Goal: Information Seeking & Learning: Learn about a topic

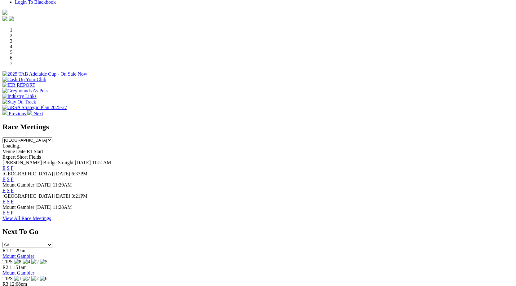
scroll to position [172, 0]
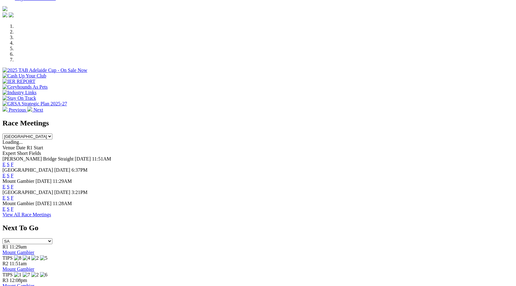
click at [14, 195] on link "F" at bounding box center [12, 197] width 3 height 5
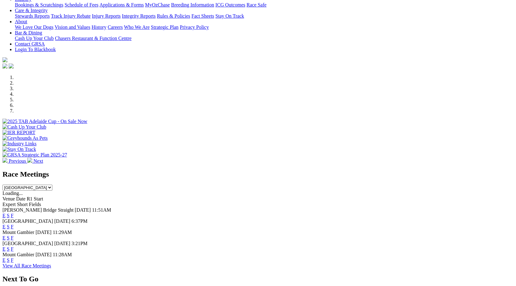
scroll to position [151, 0]
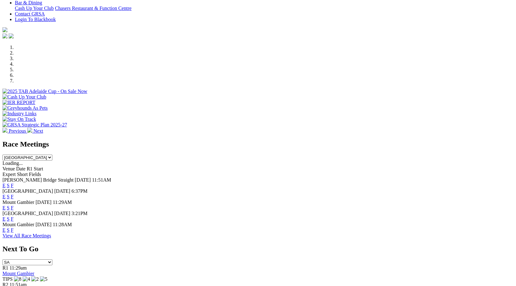
click at [14, 194] on link "F" at bounding box center [12, 196] width 3 height 5
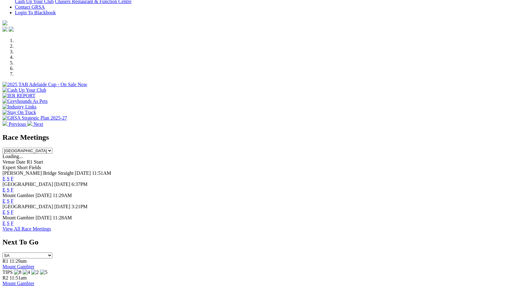
scroll to position [192, 0]
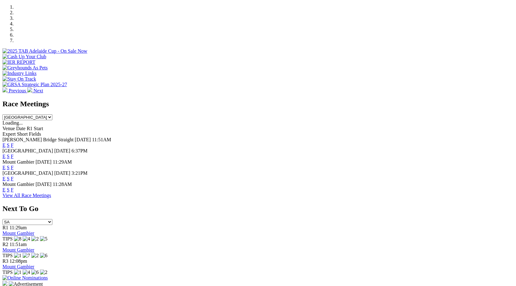
click at [14, 187] on link "F" at bounding box center [12, 189] width 3 height 5
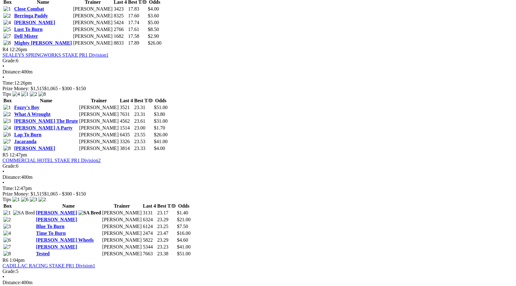
scroll to position [638, 0]
